Goal: Task Accomplishment & Management: Complete application form

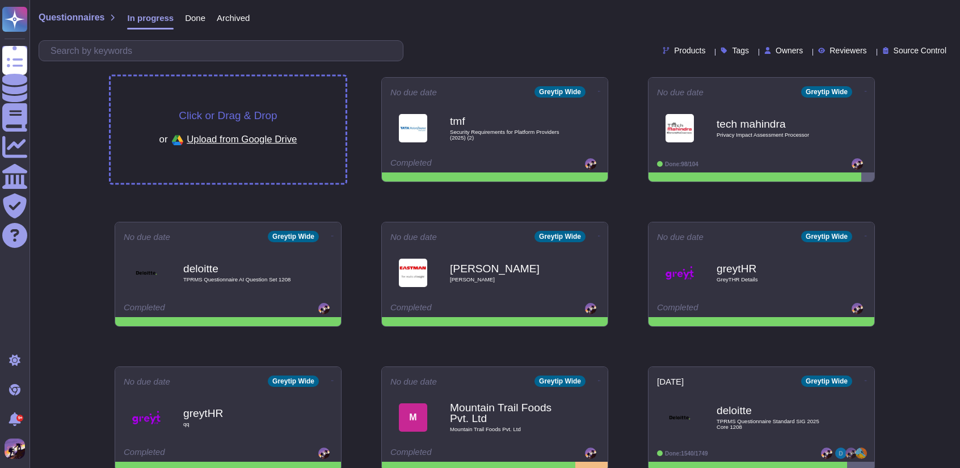
click at [267, 100] on div "Click or Drag & Drop or Upload from Google Drive" at bounding box center [228, 130] width 235 height 107
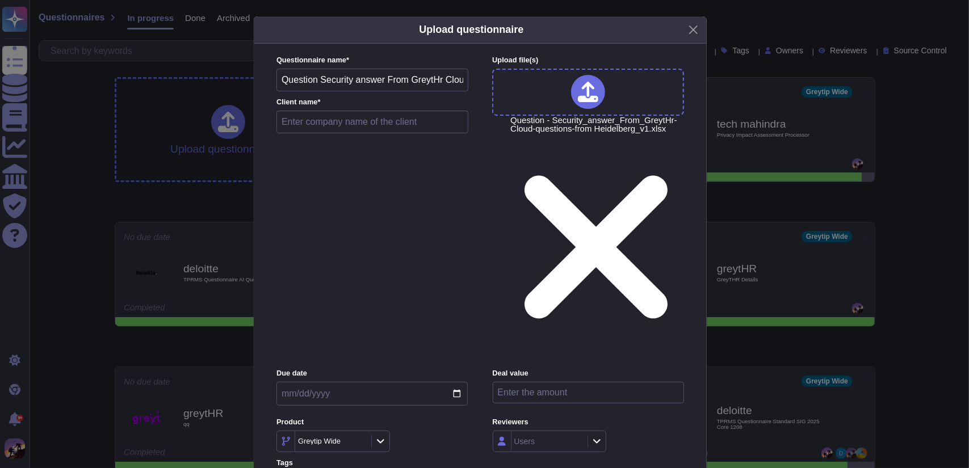
click at [321, 133] on input "text" at bounding box center [372, 122] width 192 height 23
type input "greytHR"
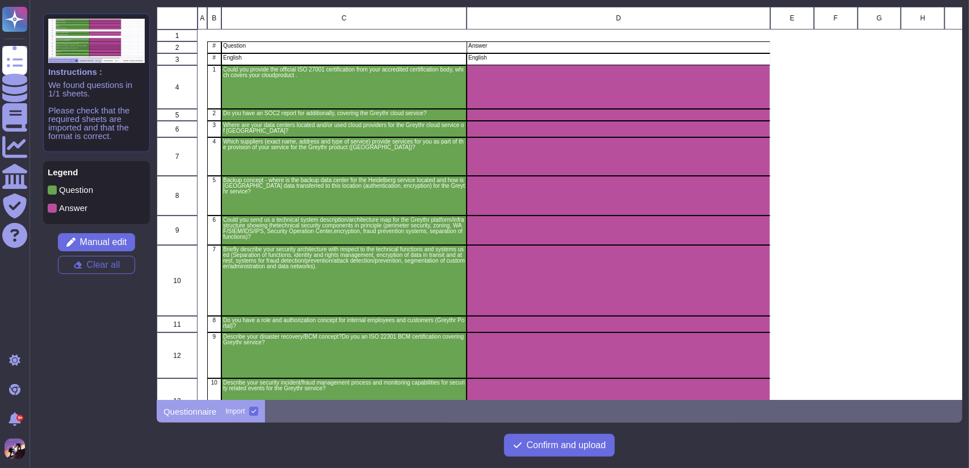
scroll to position [385, 797]
click at [580, 444] on span "Confirm and upload" at bounding box center [566, 445] width 79 height 9
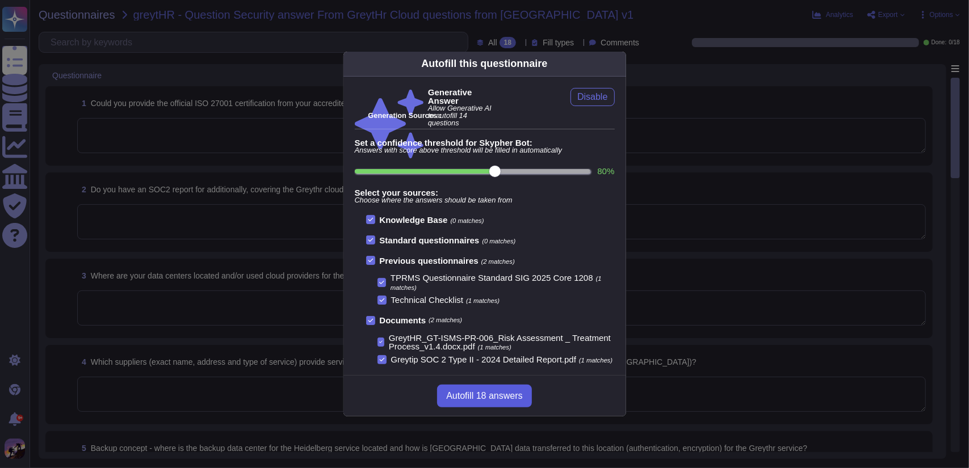
click at [475, 407] on button "Autofill 18 answers" at bounding box center [484, 396] width 94 height 23
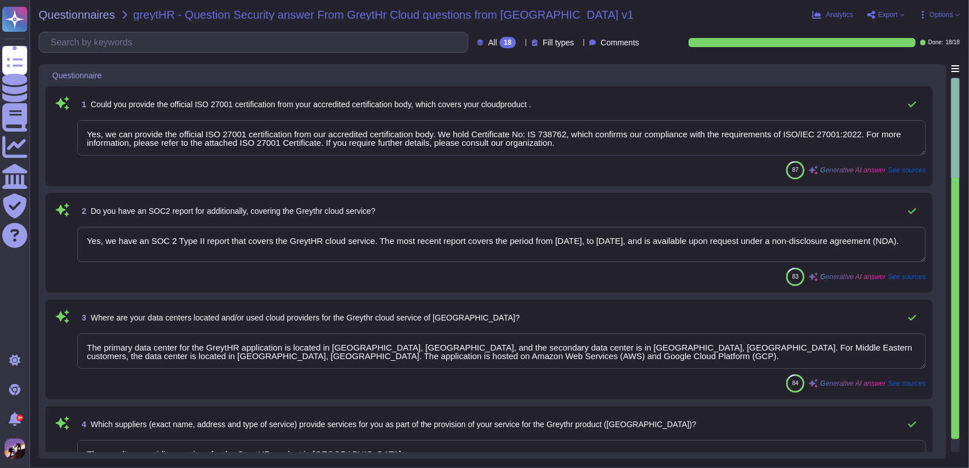
type textarea "Yes, we can provide the official ISO 27001 certification from our accredited ce…"
type textarea "Yes, we have an SOC 2 Type II report that covers the GreytHR cloud service. The…"
type textarea "The primary data center for the GreytHR application is located in [GEOGRAPHIC_D…"
type textarea "The suppliers providing services for the GreytHR product in [GEOGRAPHIC_DATA] a…"
type textarea "The Servers supporting the GreytHR application are hosted in Amazon Web Service…"
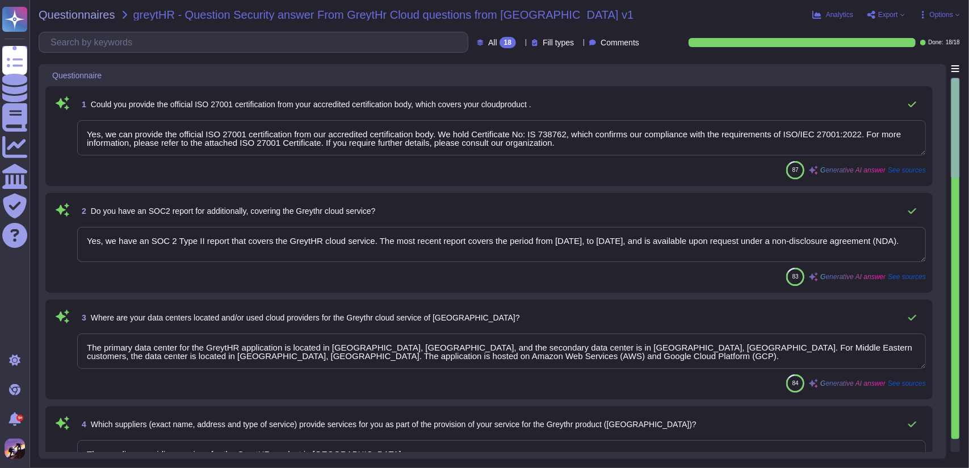
type textarea "Due to confidentiality, we are unable to share a copy of the current network di…"
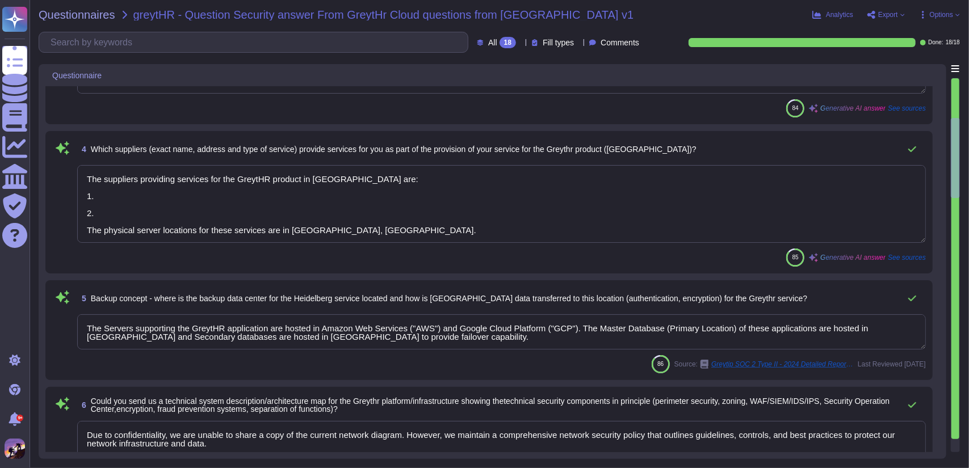
type textarea "Our security architecture is designed to ensure robust protection across all la…"
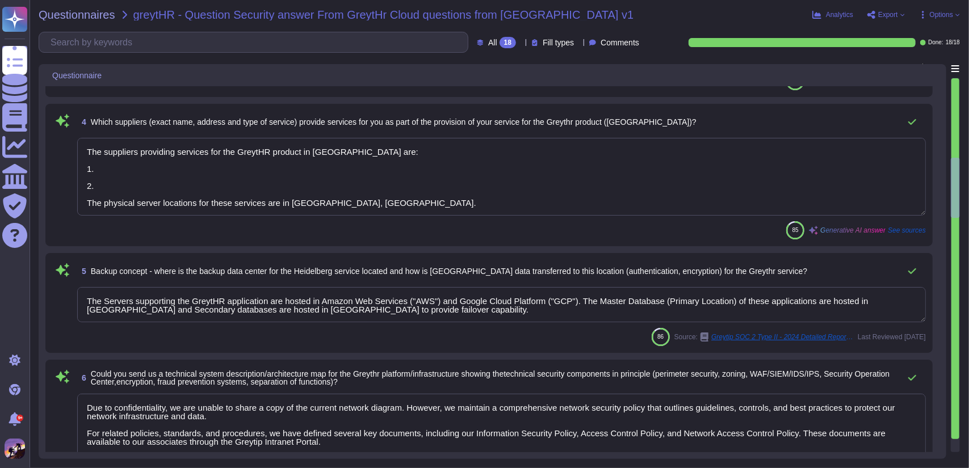
type textarea "Yes, we have a role and authorization concept for internal employees, which inc…"
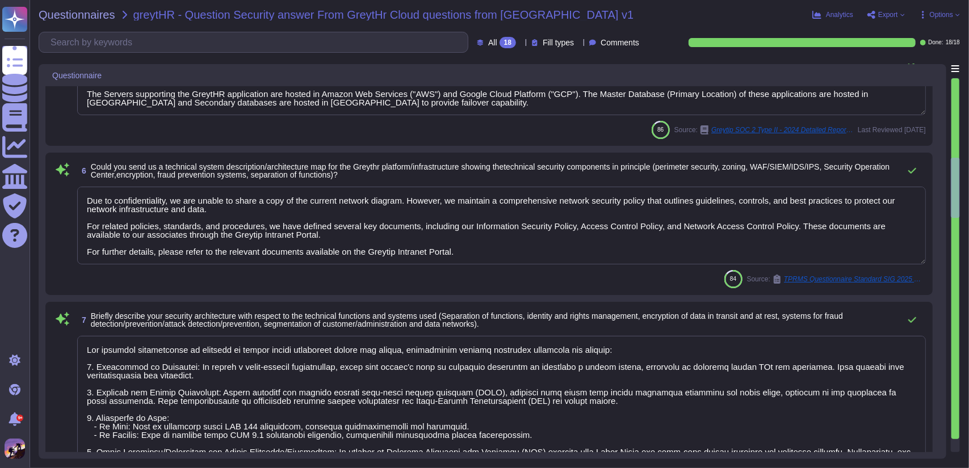
type textarea "Our disaster recovery and Business Continuity Management (BCM) concept is built…"
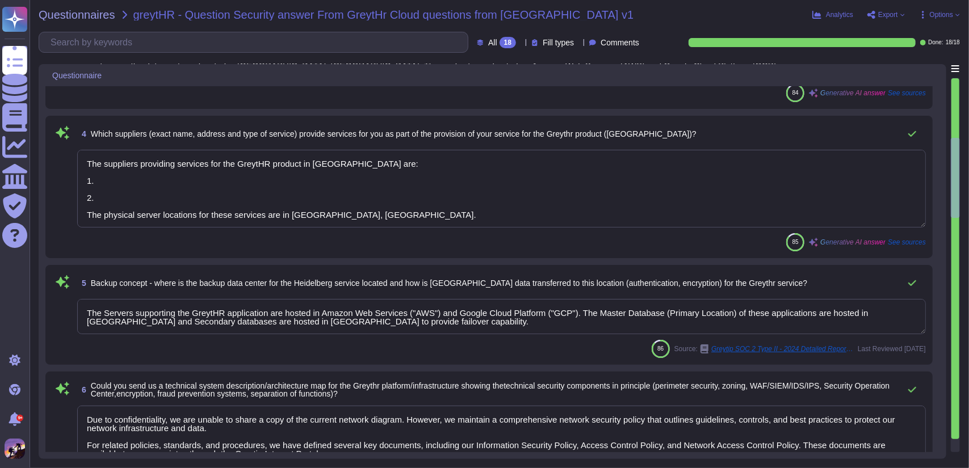
type textarea "Yes, we can provide the official ISO 27001 certification from our accredited ce…"
type textarea "Yes, we have an SOC 2 Type II report that covers the GreytHR cloud service. The…"
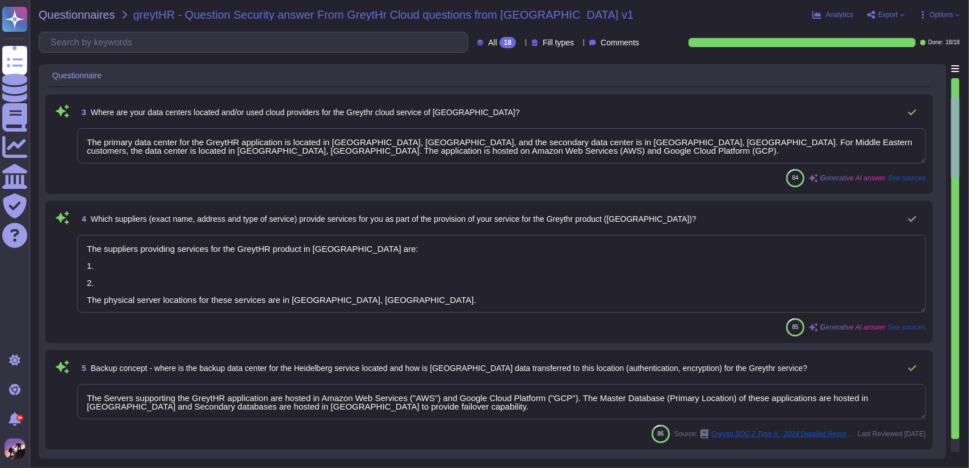
click at [486, 294] on textarea "The suppliers providing services for the GreytHR product in [GEOGRAPHIC_DATA] a…" at bounding box center [501, 274] width 848 height 78
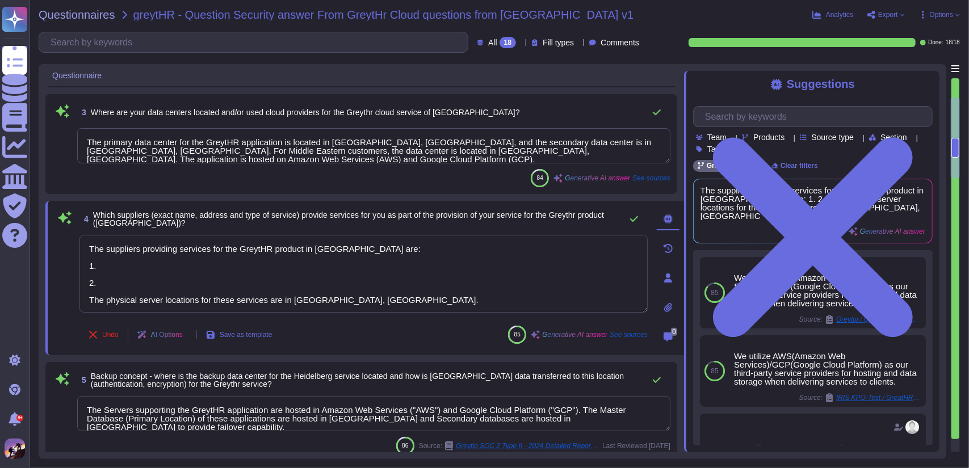
click at [474, 329] on div "Undo AI Options Save as template 85 Generative AI answer See sources" at bounding box center [363, 334] width 568 height 27
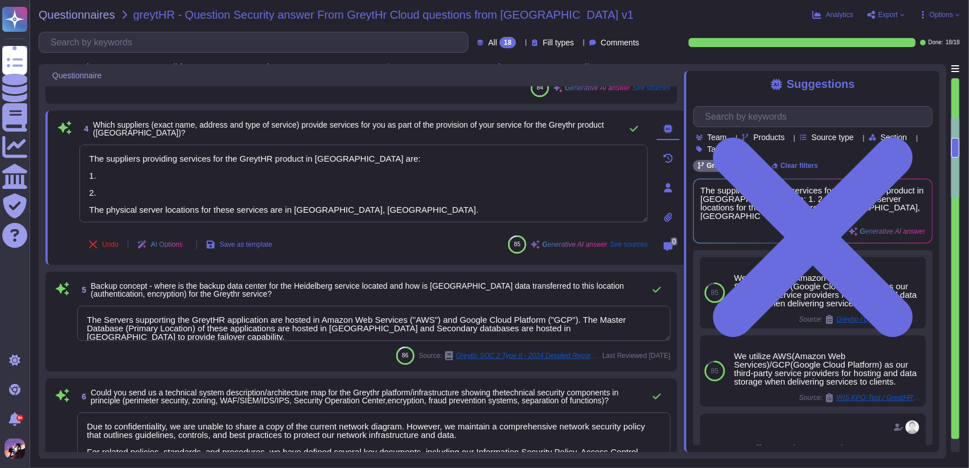
scroll to position [9, 0]
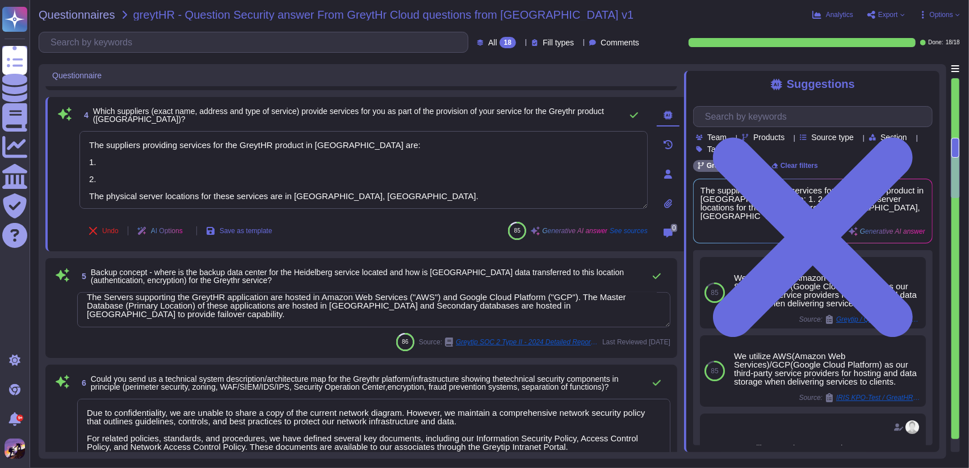
type textarea "Yes, we have a role and authorization concept for internal employees, which inc…"
type textarea "Our disaster recovery and Business Continuity Management (BCM) concept is built…"
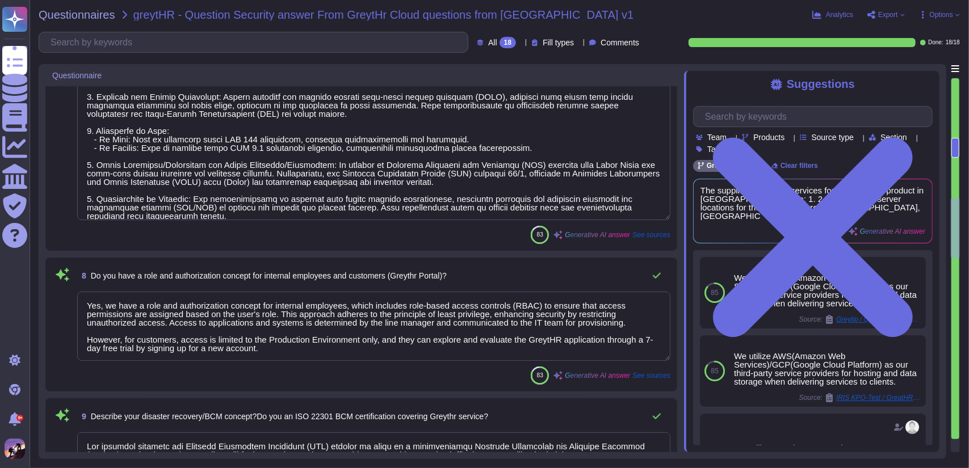
type textarea "Our security incident and fraud management process is structured and comprehens…"
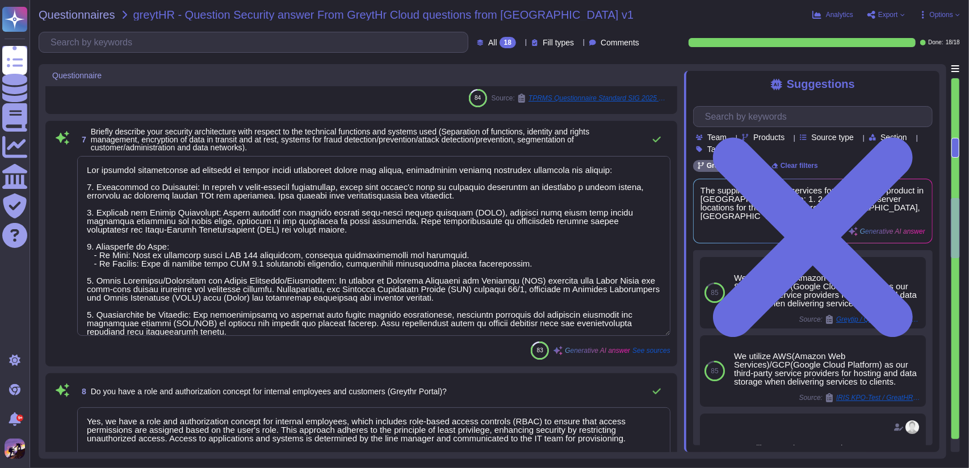
scroll to position [651, 0]
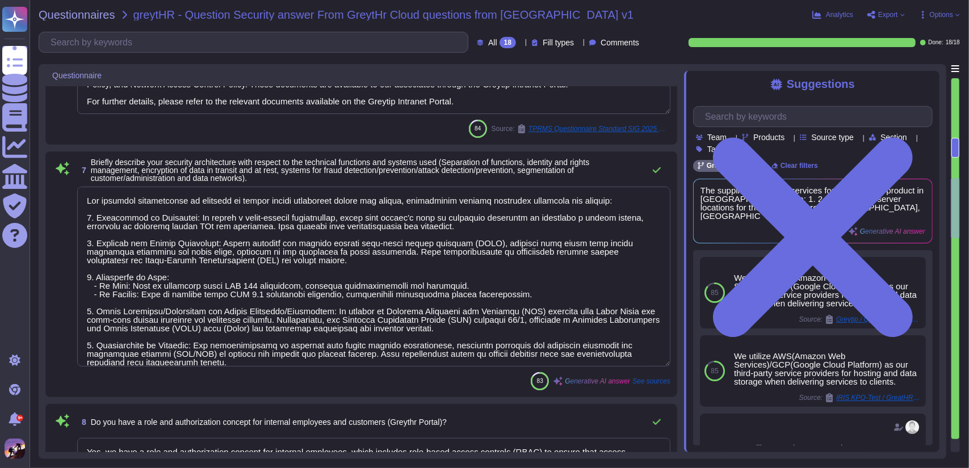
type textarea "The suppliers providing services for the GreytHR product in [GEOGRAPHIC_DATA] a…"
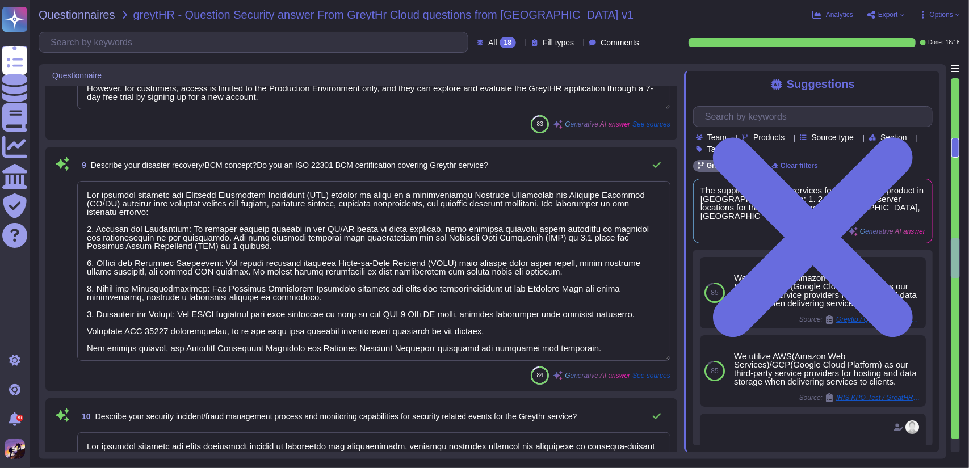
type textarea "Our security incident and fraud management process is structured and comprehens…"
type textarea "We support SSO through [PERSON_NAME] 2.0"
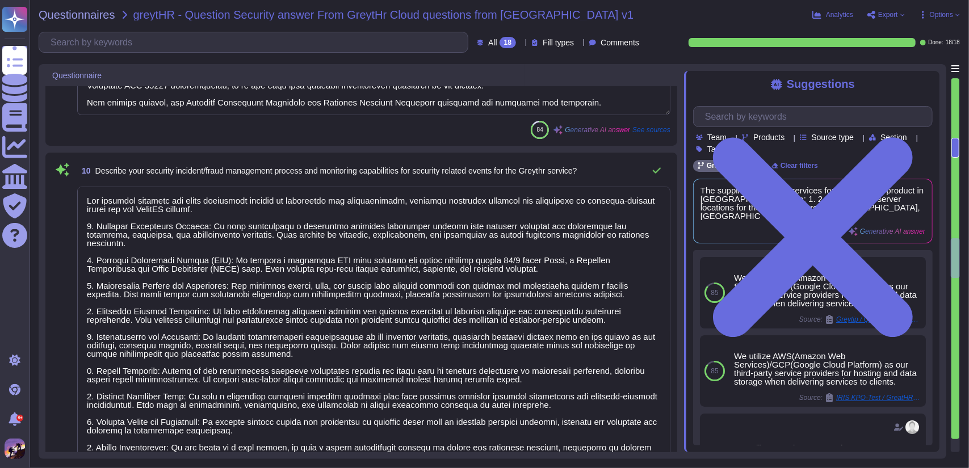
type textarea "The GreytHR Cloud application is accessed using HTTPS, which is secured by SSL …"
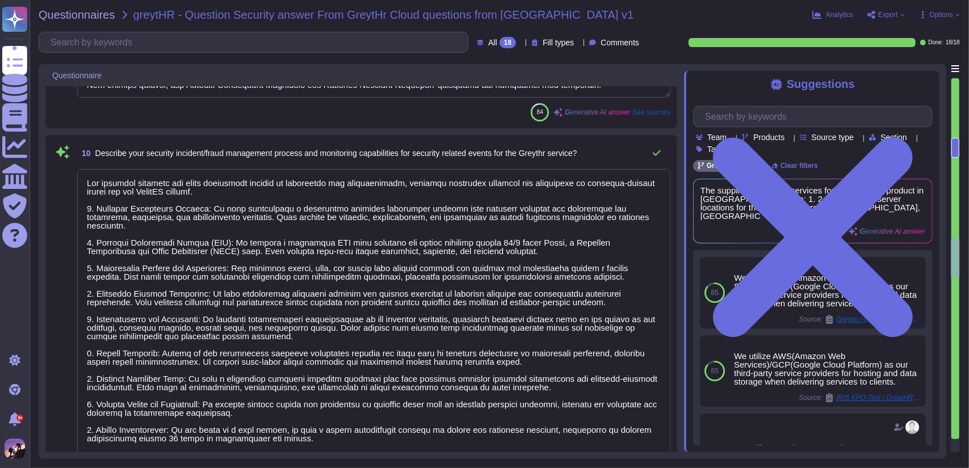
scroll to position [1, 0]
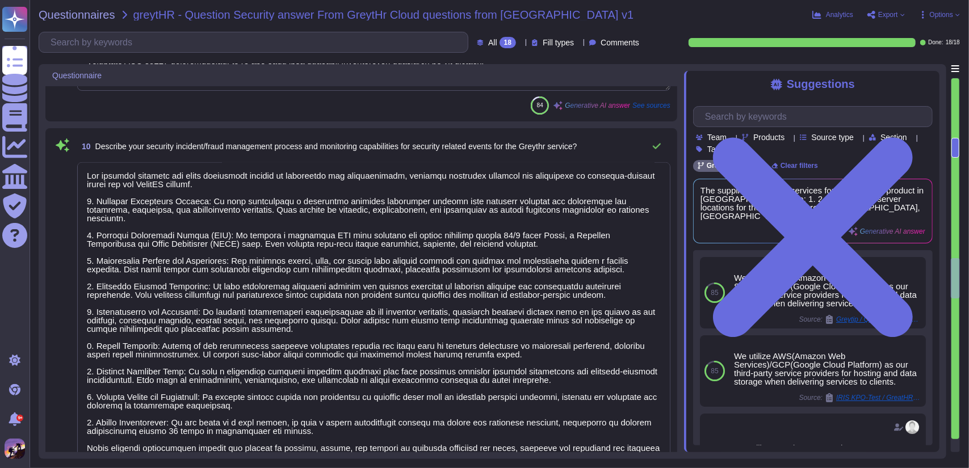
type textarea "The table below clarifies the responsibilities at each step using the RACI mode…"
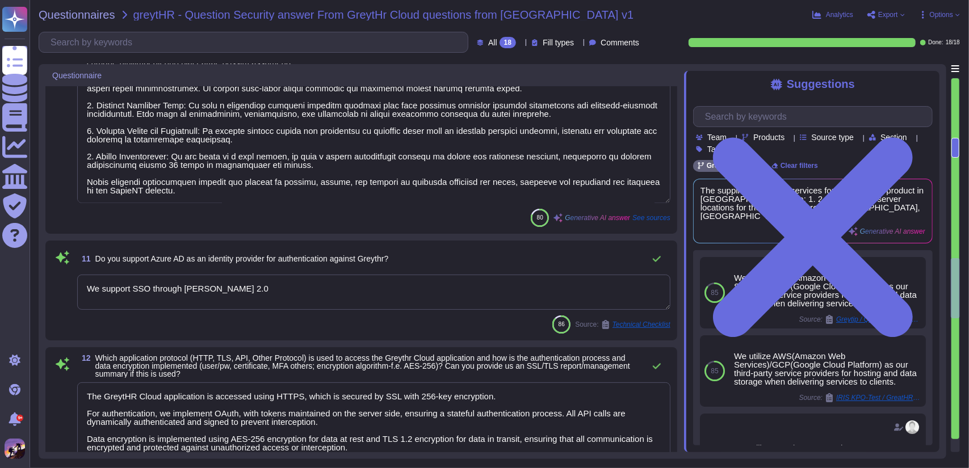
type textarea "We conduct external third-party audits annually to evaluate security, availabil…"
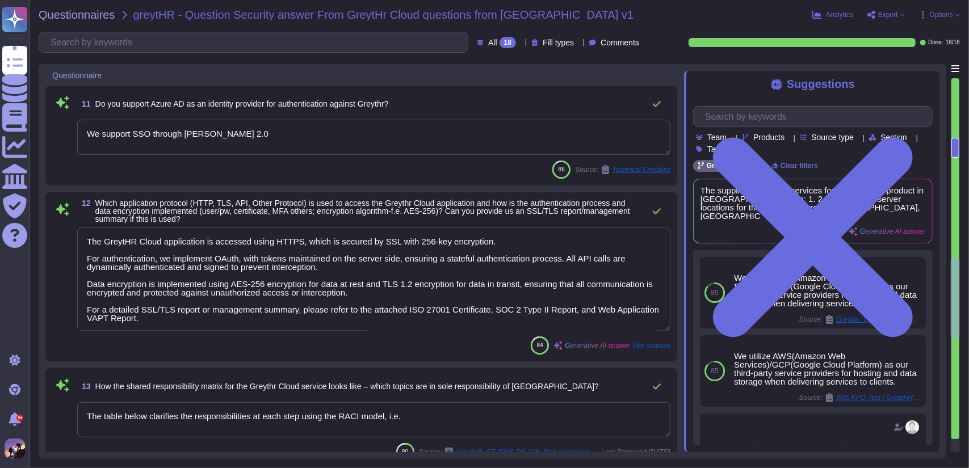
type textarea "Yes, we conduct annual security audits of our service through external third-pa…"
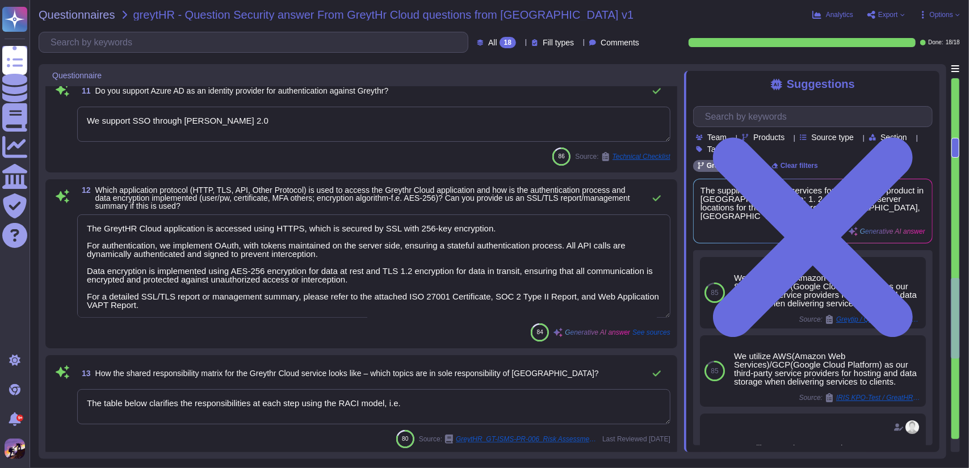
type textarea "We conduct regular internal and external vulnerability tests, including penetra…"
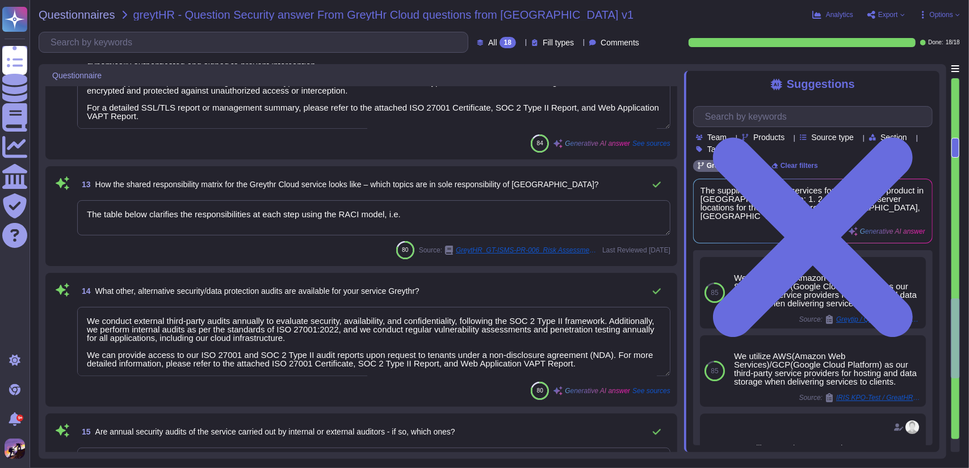
type textarea "We do not grant audit rights to the contracting party or their external auditor…"
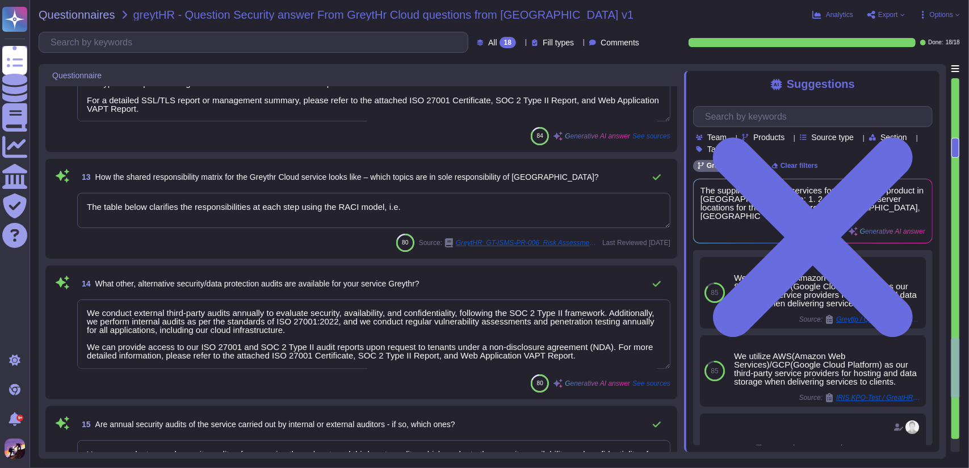
type textarea "Yes, we log comprehensive user events, including: 1. User Access Events: All us…"
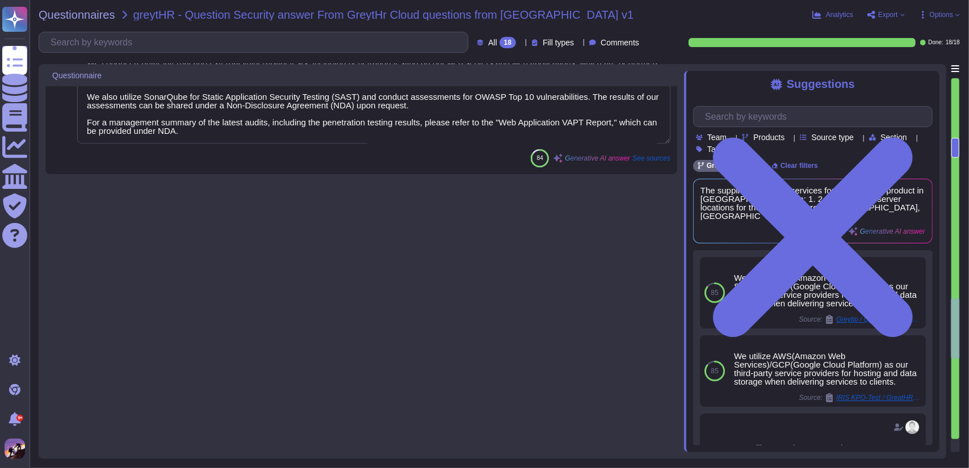
type textarea "The table below clarifies the responsibilities at each step using the RACI mode…"
type textarea "Our security incident and fraud management process is structured and comprehens…"
type textarea "We support SSO through [PERSON_NAME] 2.0"
type textarea "The GreytHR Cloud application is accessed using HTTPS, which is secured by SSL …"
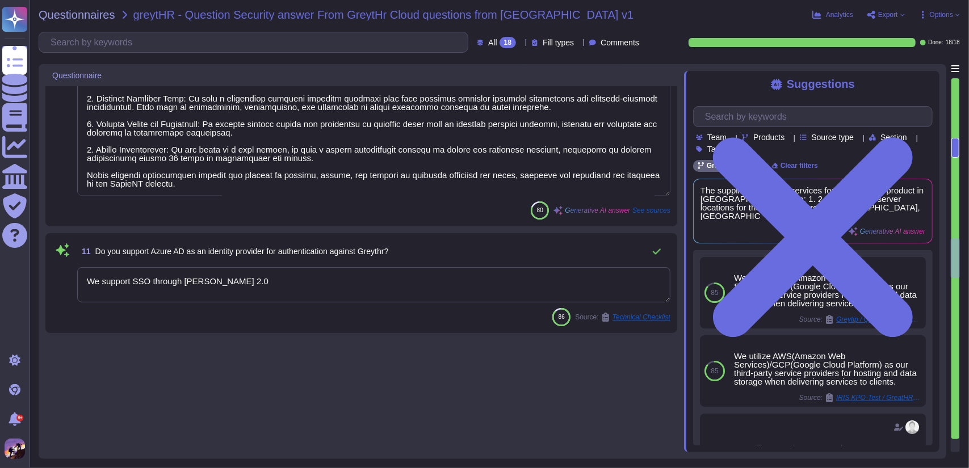
type textarea "Our security architecture is designed to ensure robust protection across all la…"
type textarea "Yes, we have a role and authorization concept for internal employees, which inc…"
type textarea "Our disaster recovery and Business Continuity Management (BCM) concept is built…"
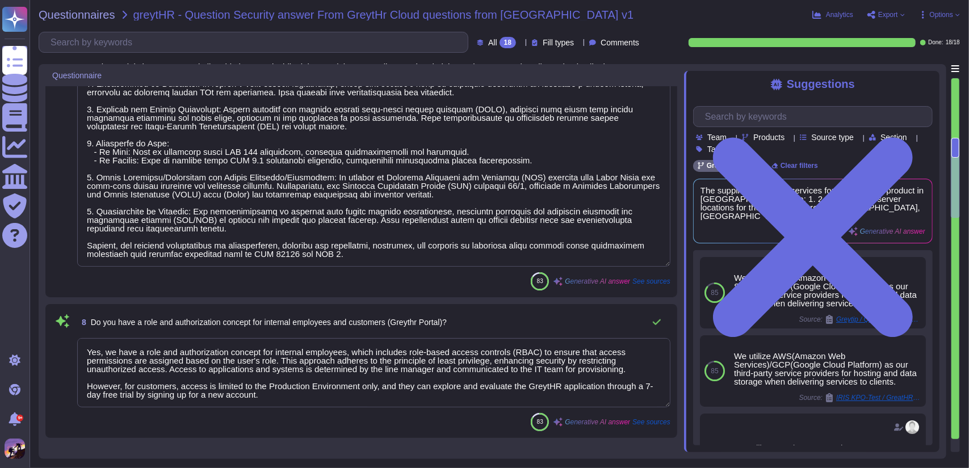
scroll to position [100, 0]
type textarea "The suppliers providing services for the GreytHR product in [GEOGRAPHIC_DATA] a…"
type textarea "The Servers supporting the GreytHR application are hosted in Amazon Web Service…"
type textarea "Due to confidentiality, we are unable to share a copy of the current network di…"
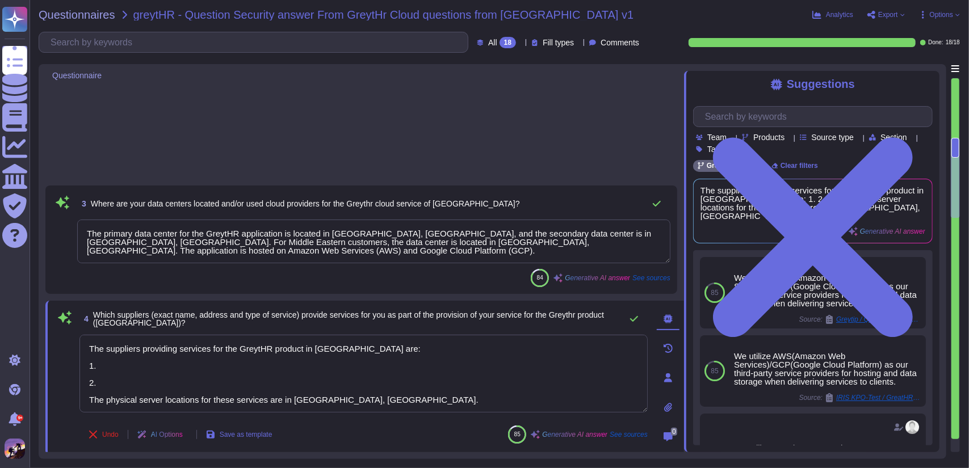
type textarea "The primary data center for the GreytHR application is located in [GEOGRAPHIC_D…"
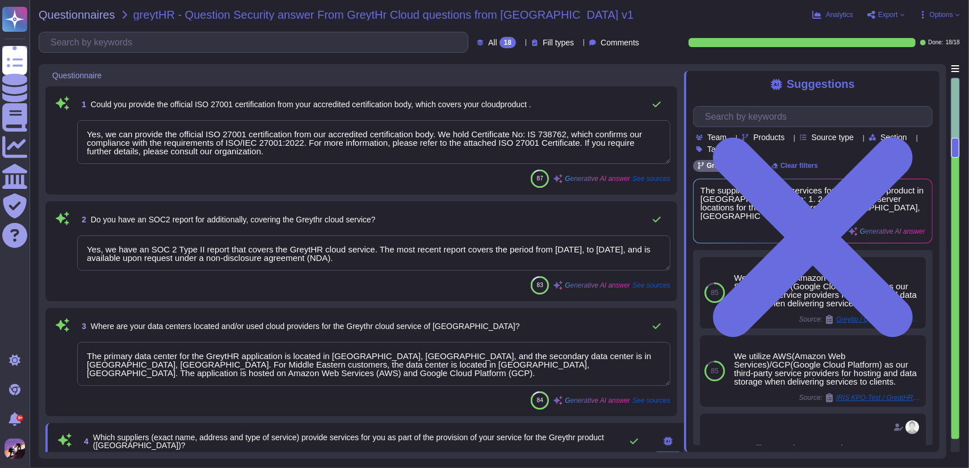
type textarea "Yes, we can provide the official ISO 27001 certification from our accredited ce…"
type textarea "Yes, we have an SOC 2 Type II report that covers the GreytHR cloud service. The…"
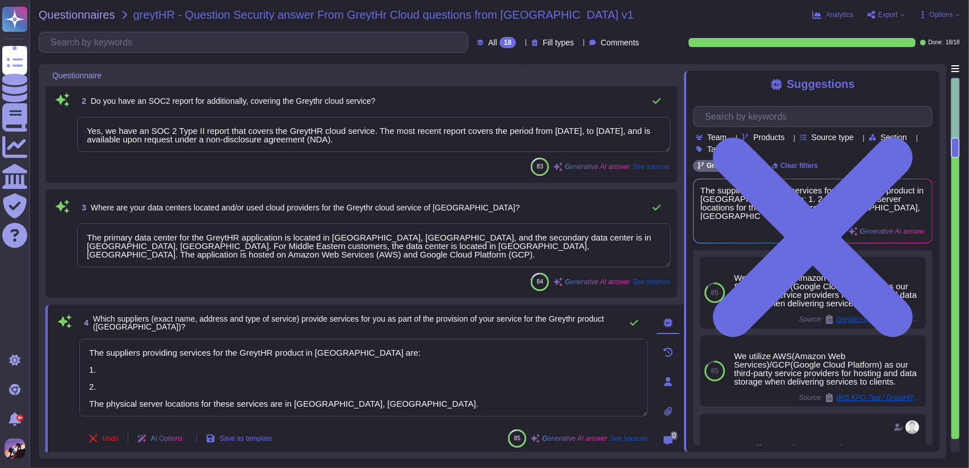
scroll to position [119, 0]
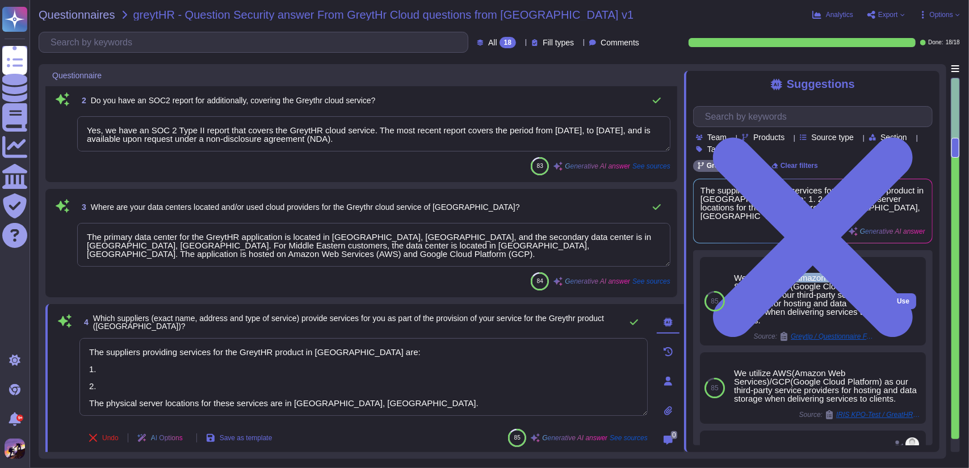
drag, startPoint x: 775, startPoint y: 272, endPoint x: 848, endPoint y: 271, distance: 72.6
click at [848, 273] on div "We utilize AWS(Amazon Web Services)/GCP(Google Cloud Platform) as our third-par…" at bounding box center [805, 298] width 142 height 51
copy div "AWS(Amazon Web"
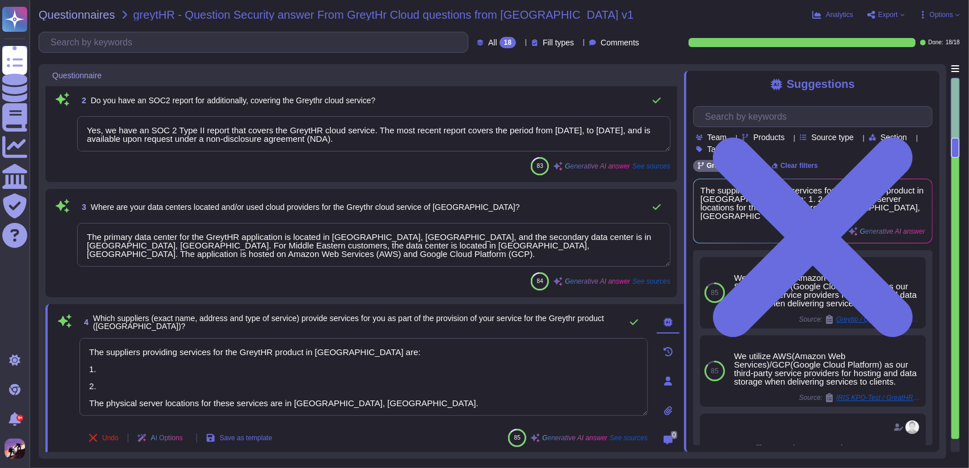
click at [127, 372] on textarea "The suppliers providing services for the GreytHR product in [GEOGRAPHIC_DATA] a…" at bounding box center [363, 377] width 568 height 78
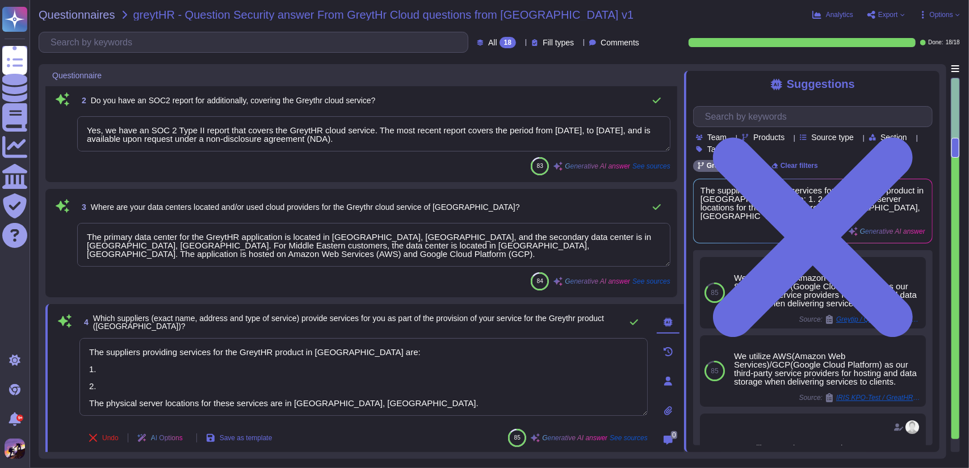
click at [127, 372] on textarea "The suppliers providing services for the GreytHR product in [GEOGRAPHIC_DATA] a…" at bounding box center [363, 377] width 568 height 78
click at [126, 388] on textarea "The suppliers providing services for the GreytHR product in [GEOGRAPHIC_DATA] a…" at bounding box center [363, 377] width 568 height 78
click at [104, 367] on textarea "The suppliers providing services for the GreytHR product in [GEOGRAPHIC_DATA] a…" at bounding box center [363, 377] width 568 height 78
paste textarea "AWS(Amazon Web"
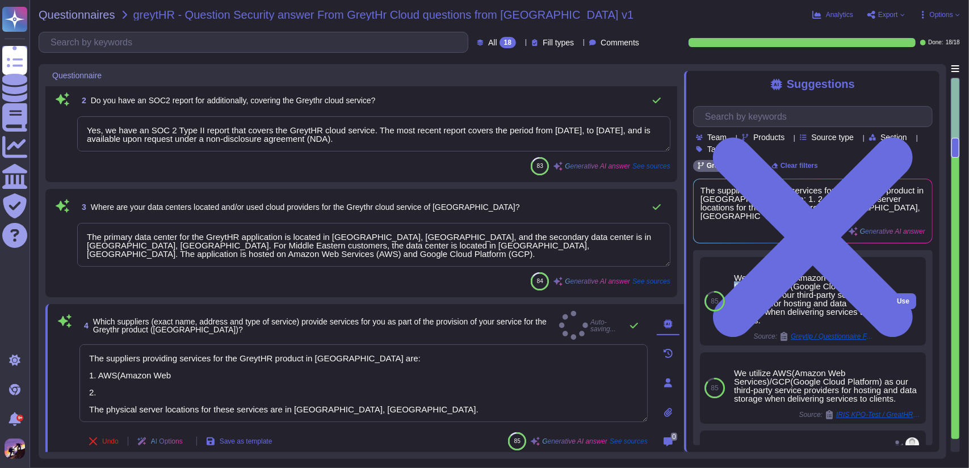
drag, startPoint x: 735, startPoint y: 279, endPoint x: 764, endPoint y: 280, distance: 29.5
click at [764, 280] on div "We utilize AWS(Amazon Web Services)/GCP(Google Cloud Platform) as our third-par…" at bounding box center [805, 298] width 142 height 51
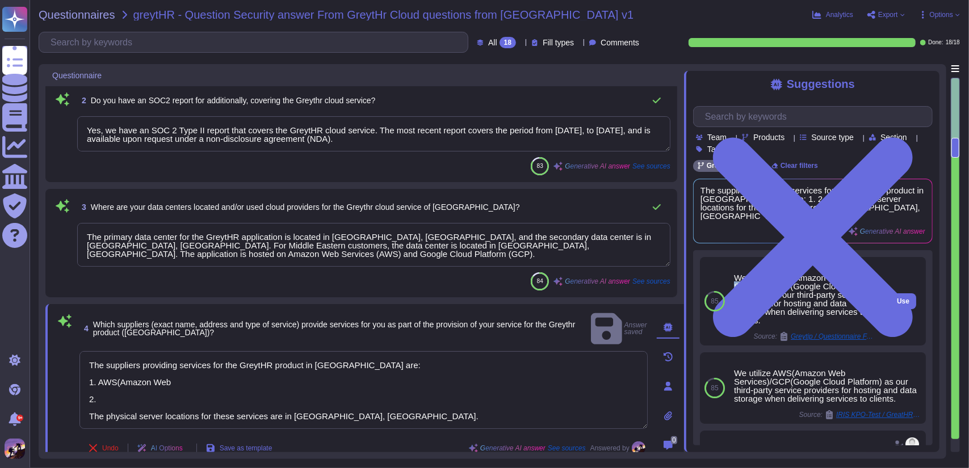
copy div "Services"
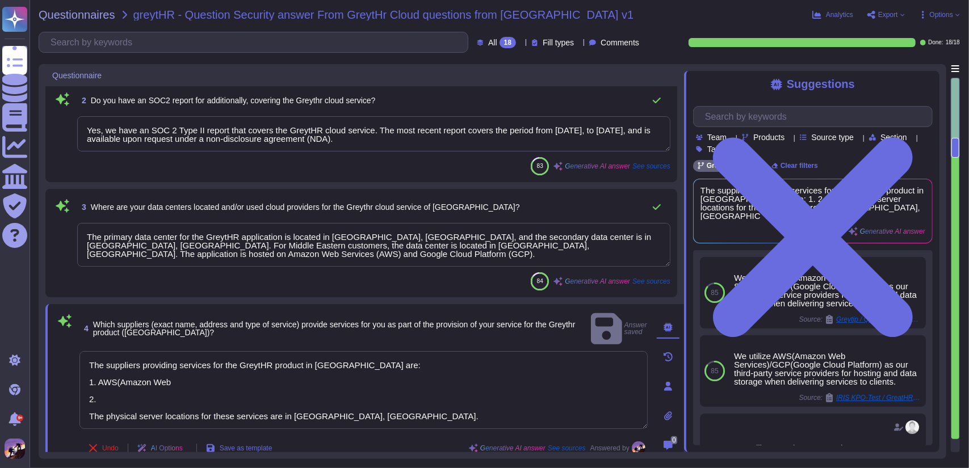
click at [196, 367] on textarea "The suppliers providing services for the GreytHR product in [GEOGRAPHIC_DATA] a…" at bounding box center [363, 390] width 568 height 78
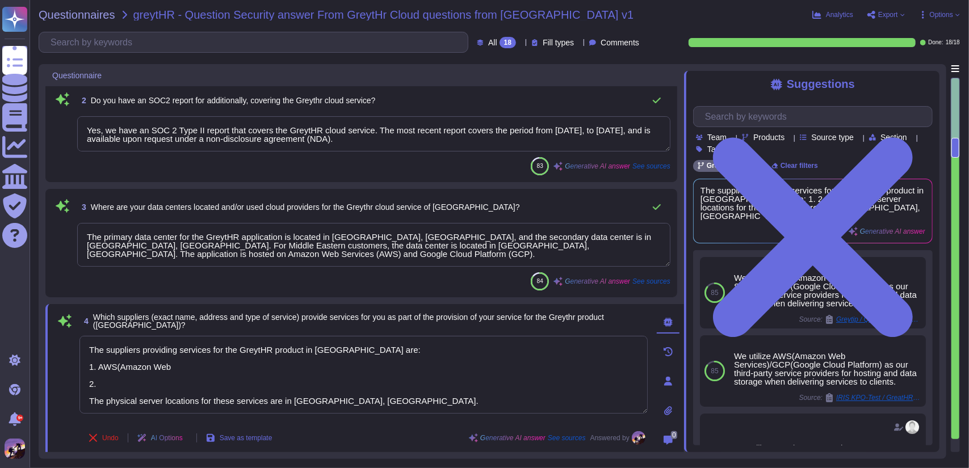
paste textarea "Services"
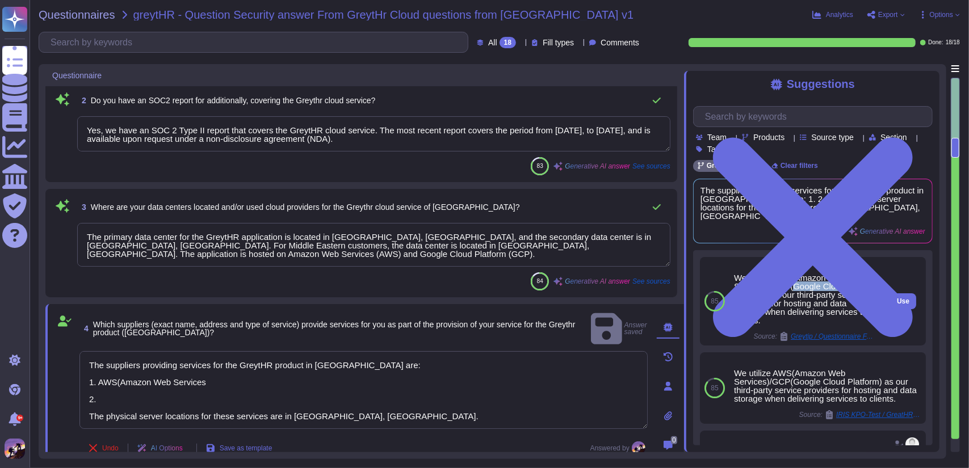
drag, startPoint x: 791, startPoint y: 279, endPoint x: 766, endPoint y: 289, distance: 27.0
click at [766, 289] on div "We utilize AWS(Amazon Web Services)/GCP(Google Cloud Platform) as our third-par…" at bounding box center [805, 298] width 142 height 51
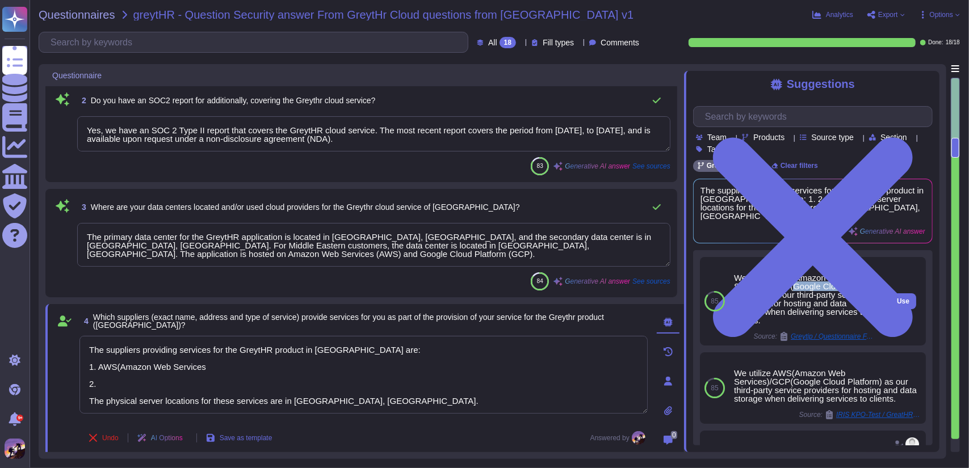
copy div "Google Cloud Platform"
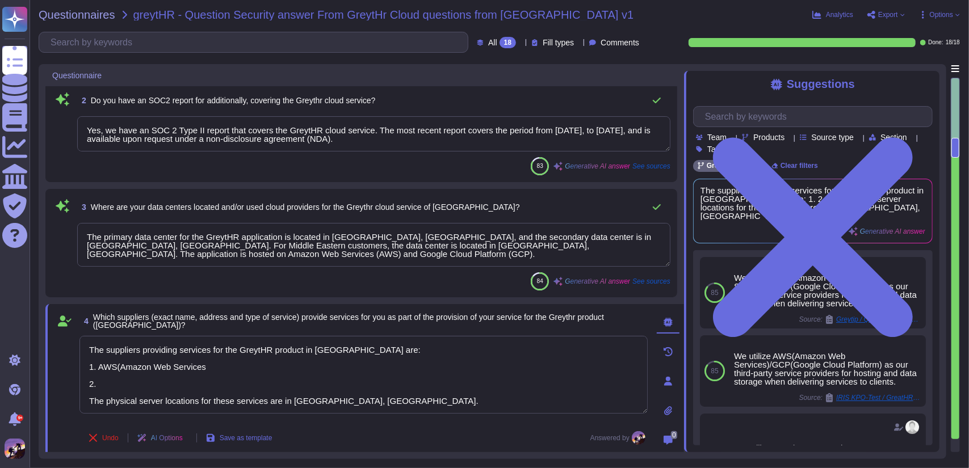
click at [118, 380] on textarea "The suppliers providing services for the GreytHR product in [GEOGRAPHIC_DATA] a…" at bounding box center [363, 375] width 568 height 78
paste textarea "Google Cloud Platform"
type textarea "The suppliers providing services for the GreytHR product in [GEOGRAPHIC_DATA] a…"
click at [392, 360] on textarea "The suppliers providing services for the GreytHR product in [GEOGRAPHIC_DATA] a…" at bounding box center [363, 375] width 568 height 78
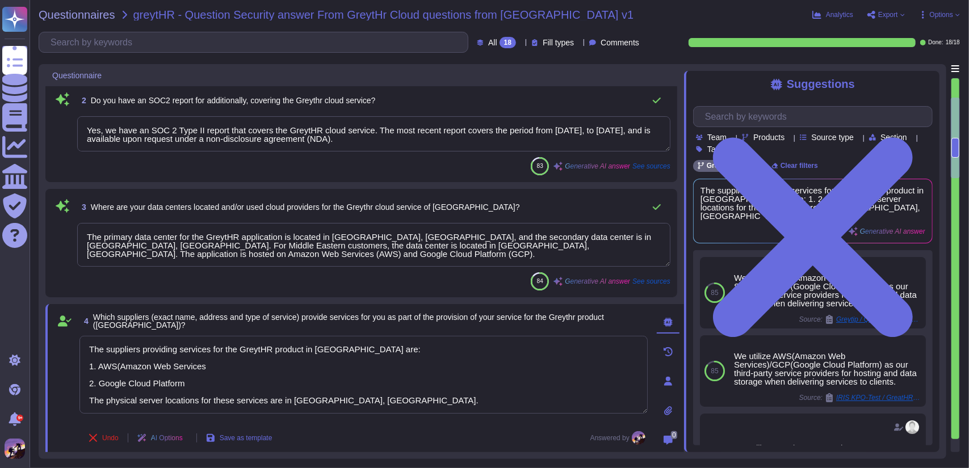
type textarea "Our security architecture is designed to ensure robust protection across all la…"
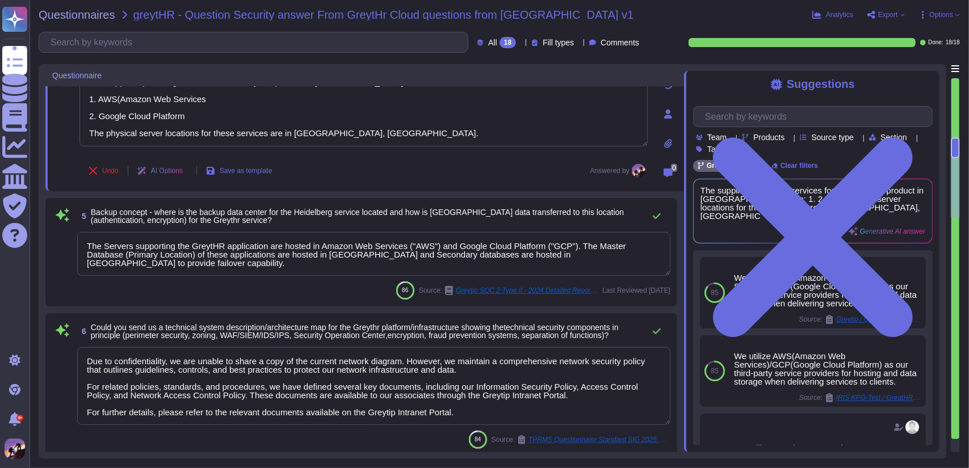
scroll to position [414, 0]
type textarea "Yes, we have a role and authorization concept for internal employees, which inc…"
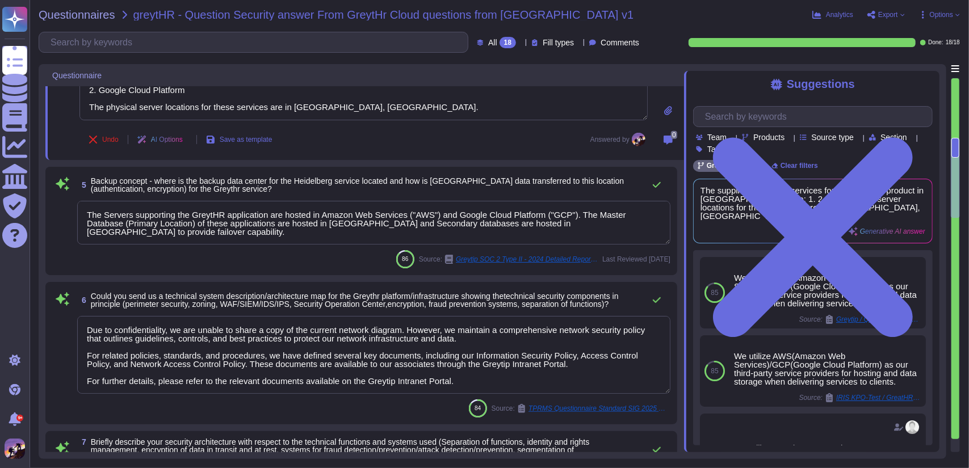
type textarea "The suppliers providing services for the GreytHR product in [GEOGRAPHIC_DATA] a…"
click at [338, 233] on textarea "The Servers supporting the GreytHR application are hosted in Amazon Web Service…" at bounding box center [373, 223] width 593 height 44
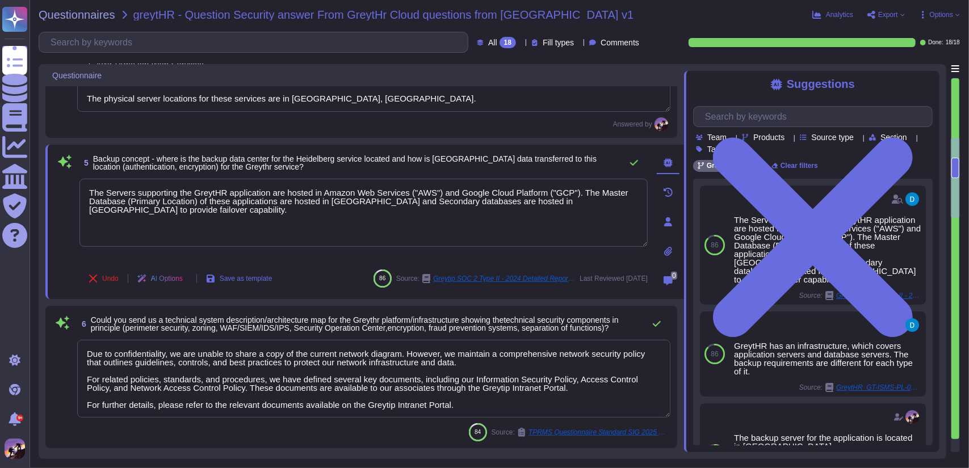
type textarea "Yes, we have a role and authorization concept for internal employees, which inc…"
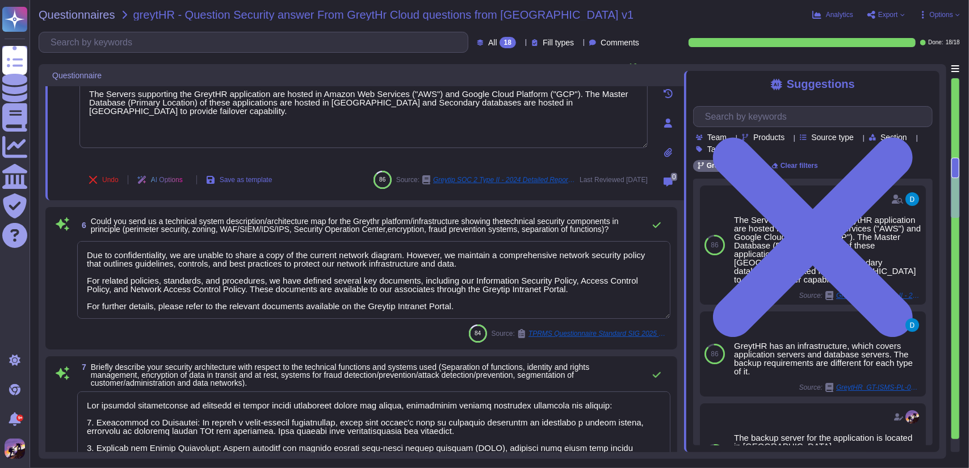
scroll to position [1, 0]
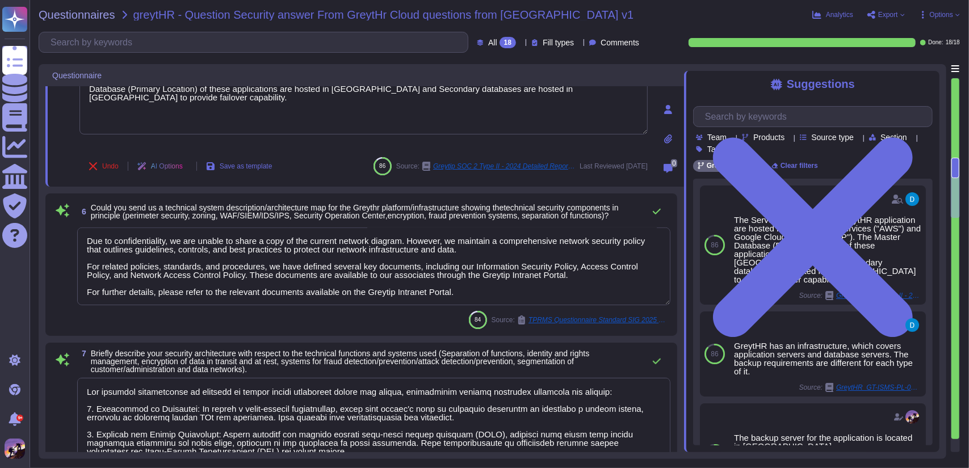
type textarea "Our disaster recovery and Business Continuity Management (BCM) concept is built…"
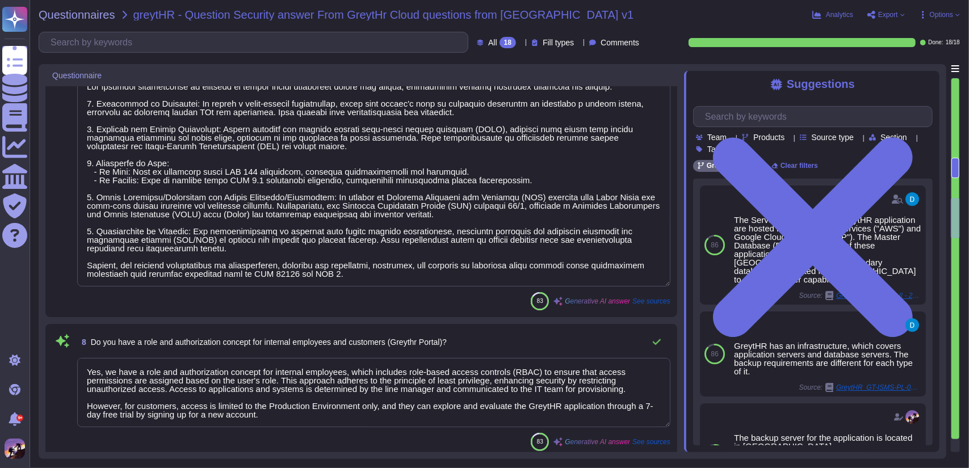
type textarea "Our security incident and fraud management process is structured and comprehens…"
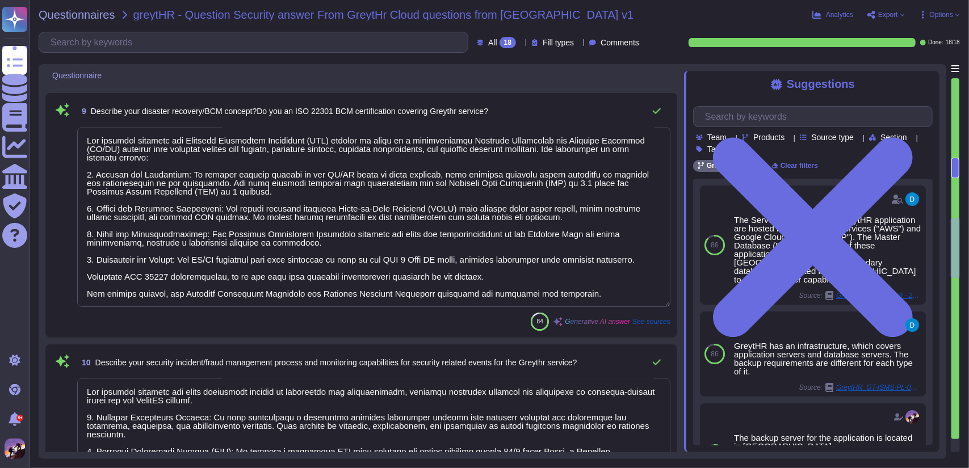
type textarea "We support SSO through [PERSON_NAME] 2.0"
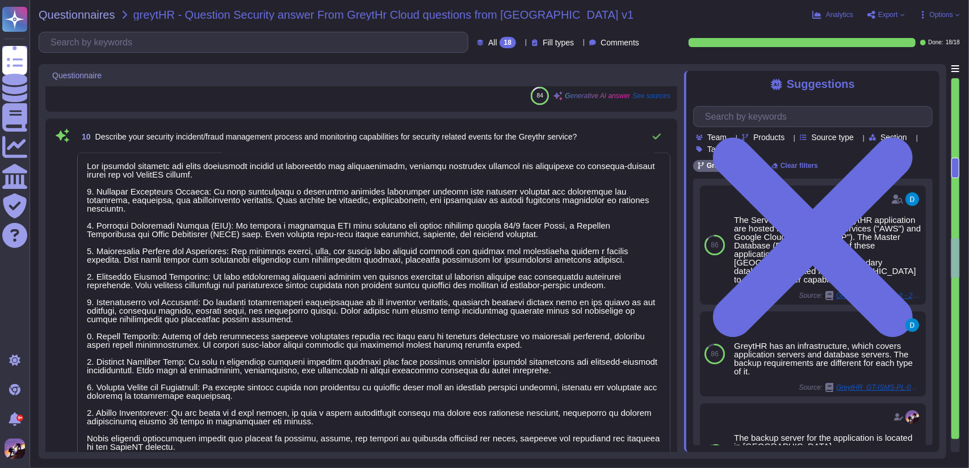
type textarea "The GreytHR Cloud application is accessed using HTTPS, which is secured by SSL …"
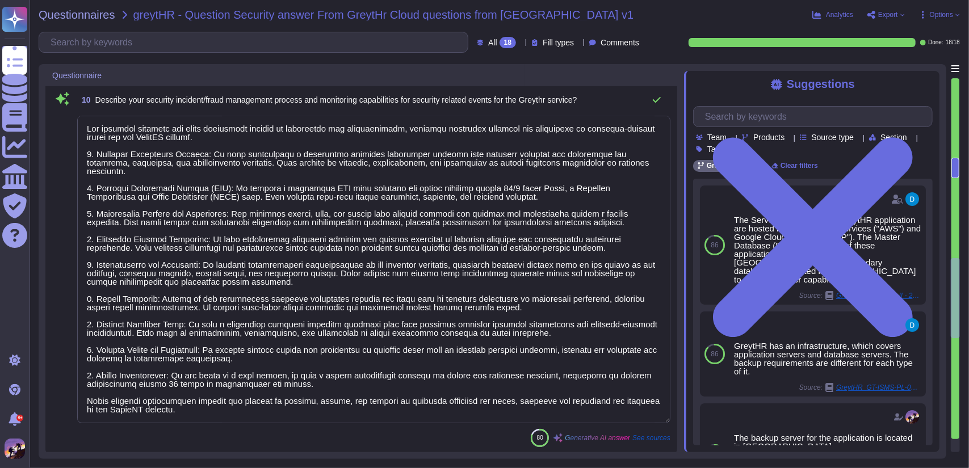
type textarea "The table below clarifies the responsibilities at each step using the RACI mode…"
type textarea "We conduct external third-party audits annually to evaluate security, availabil…"
type textarea "Yes, we conduct annual security audits of our service through external third-pa…"
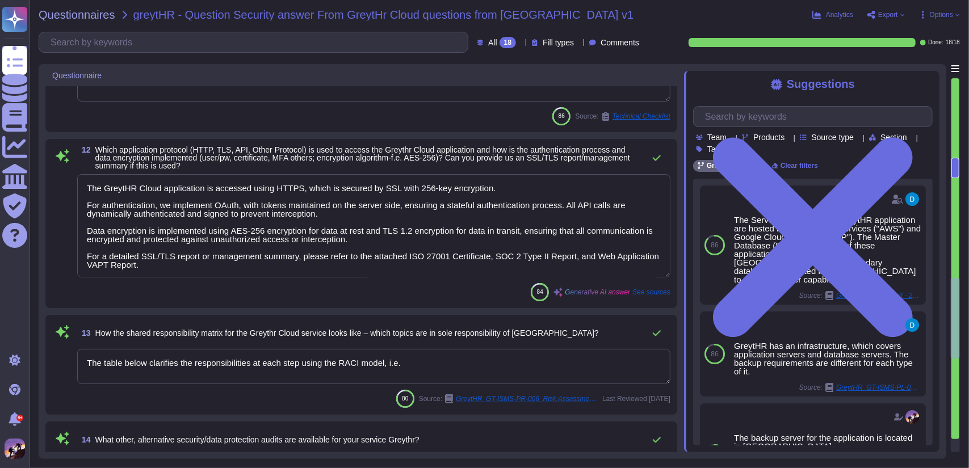
type textarea "We conduct regular internal and external vulnerability tests, including penetra…"
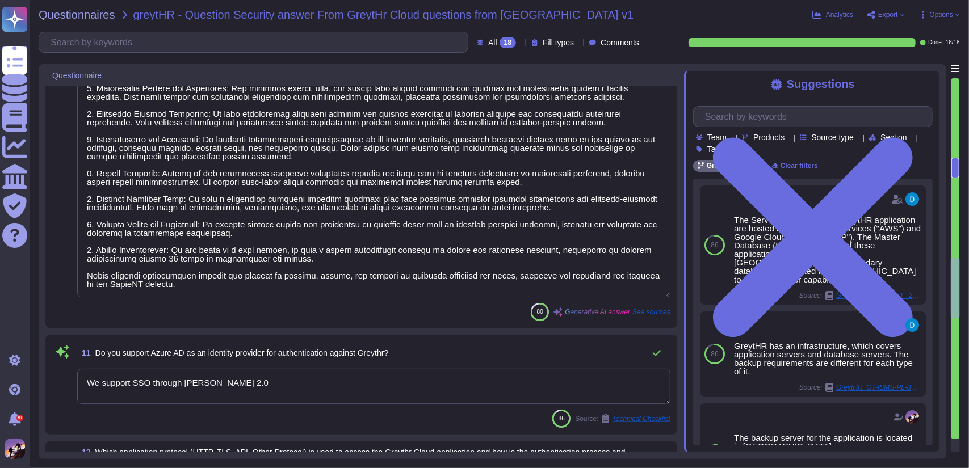
type textarea "Our disaster recovery and Business Continuity Management (BCM) concept is built…"
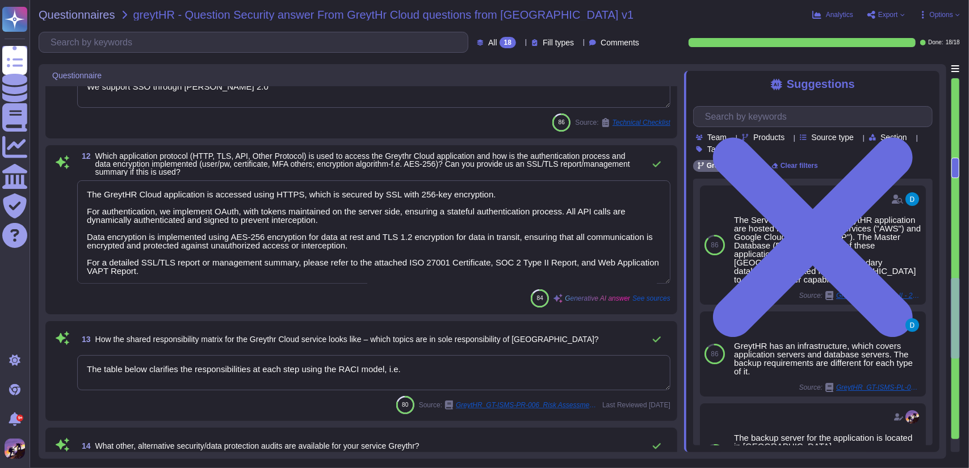
type textarea "Yes, we conduct annual security audits of our service through external third-pa…"
type textarea "We conduct regular internal and external vulnerability tests, including penetra…"
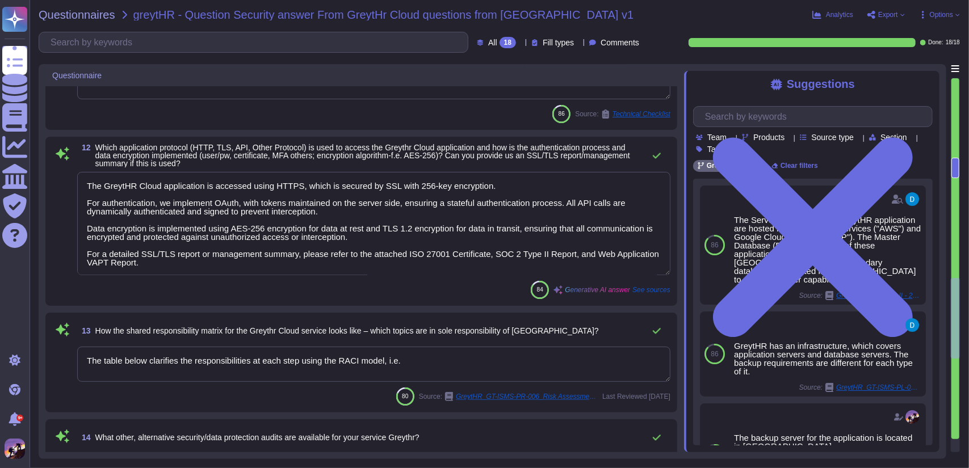
scroll to position [1843, 0]
click at [422, 360] on textarea "The table below clarifies the responsibilities at each step using the RACI mode…" at bounding box center [373, 363] width 593 height 35
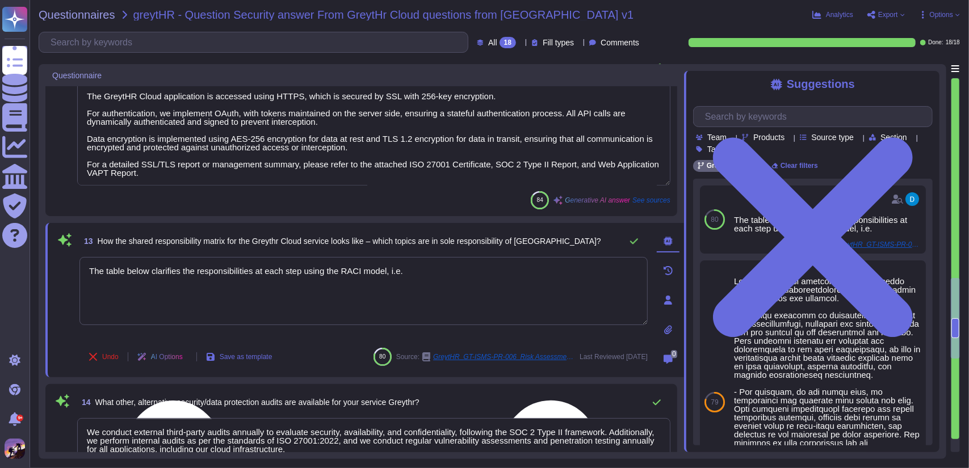
type textarea "We conduct regular internal and external vulnerability tests, including penetra…"
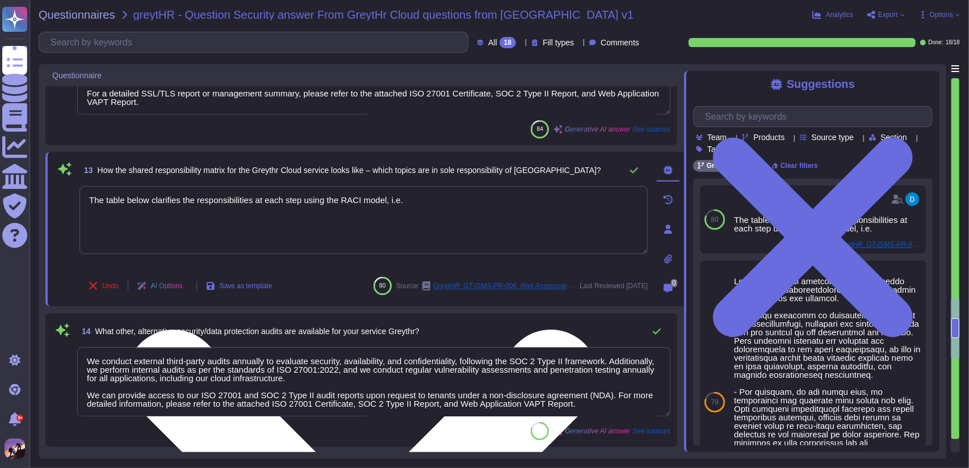
scroll to position [2028, 0]
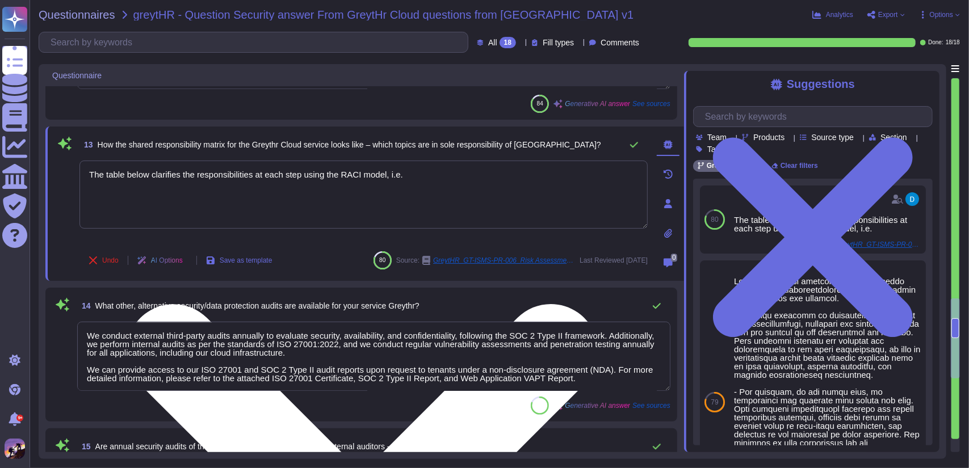
type textarea "We do not grant audit rights to the contracting party or their external auditor…"
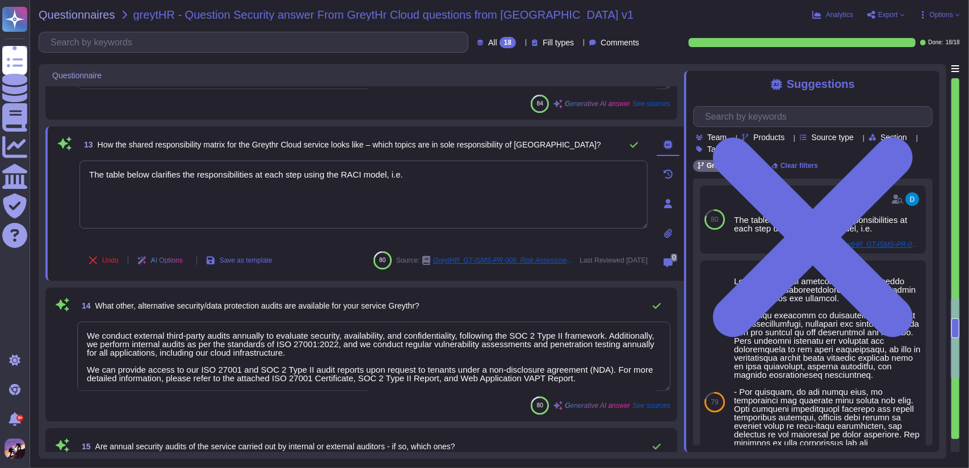
click at [559, 375] on textarea "We conduct external third-party audits annually to evaluate security, availabil…" at bounding box center [373, 356] width 593 height 69
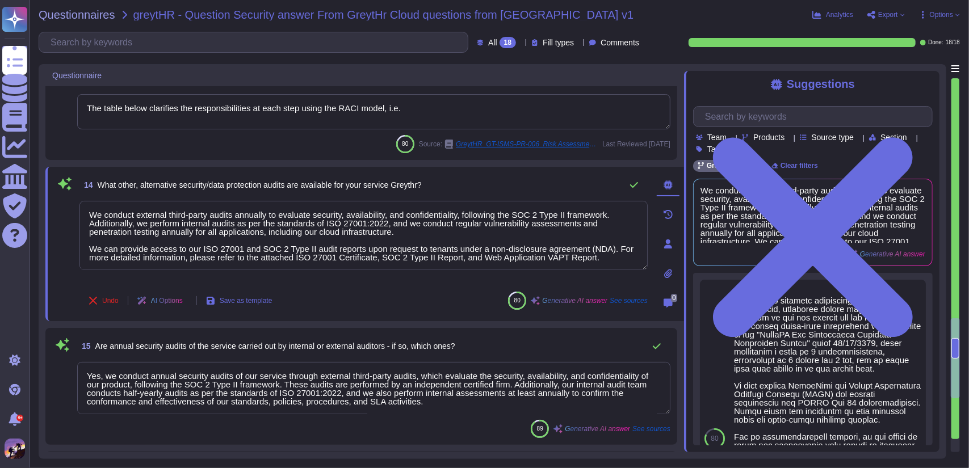
scroll to position [2127, 0]
type textarea "Yes, we log comprehensive user events, including: 1. User Access Events: All us…"
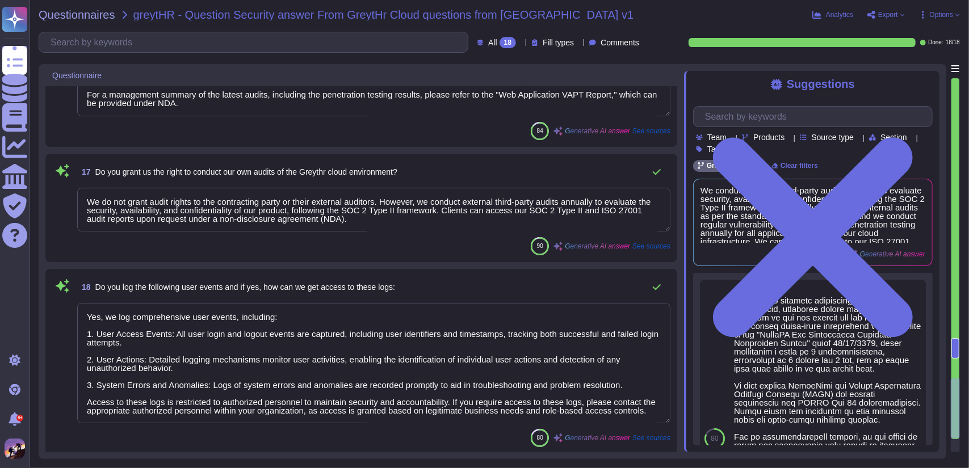
scroll to position [1, 0]
click at [882, 11] on span "Export" at bounding box center [888, 14] width 20 height 7
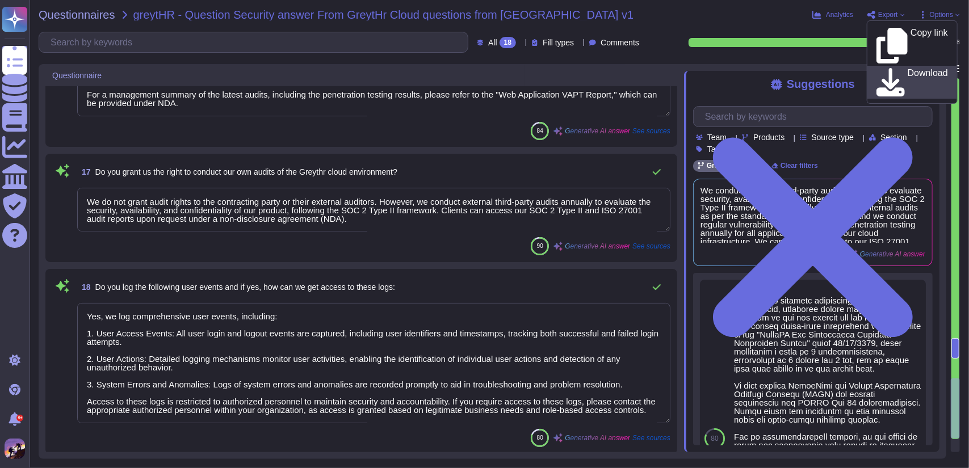
click at [889, 68] on div "Download" at bounding box center [911, 82] width 71 height 28
